Goal: Transaction & Acquisition: Purchase product/service

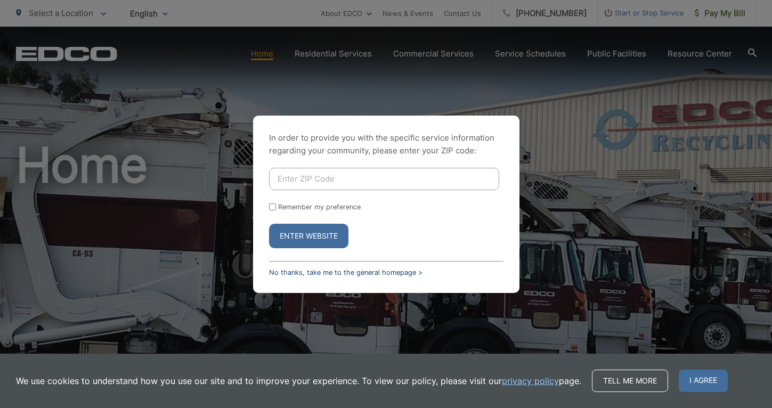
click at [315, 274] on link "No thanks, take me to the general homepage >" at bounding box center [345, 272] width 153 height 8
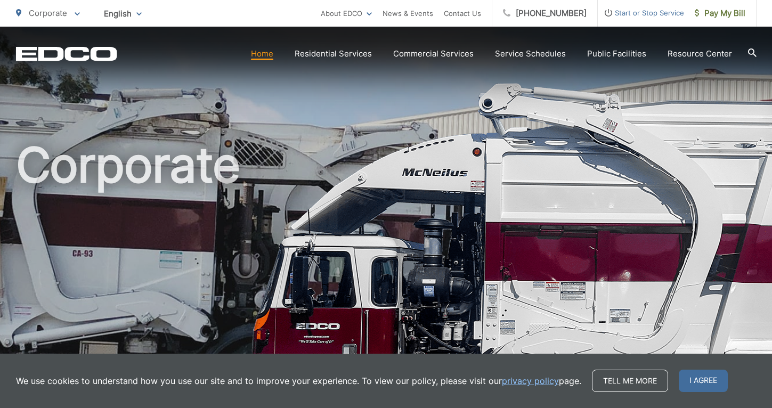
click at [750, 53] on icon at bounding box center [752, 52] width 9 height 9
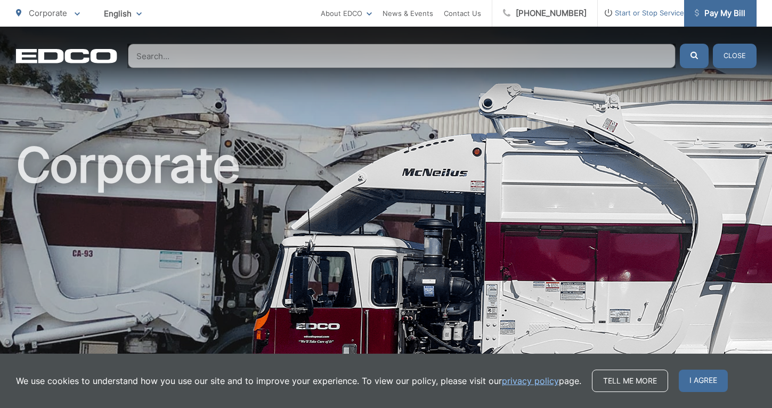
click at [720, 12] on span "Pay My Bill" at bounding box center [719, 13] width 51 height 13
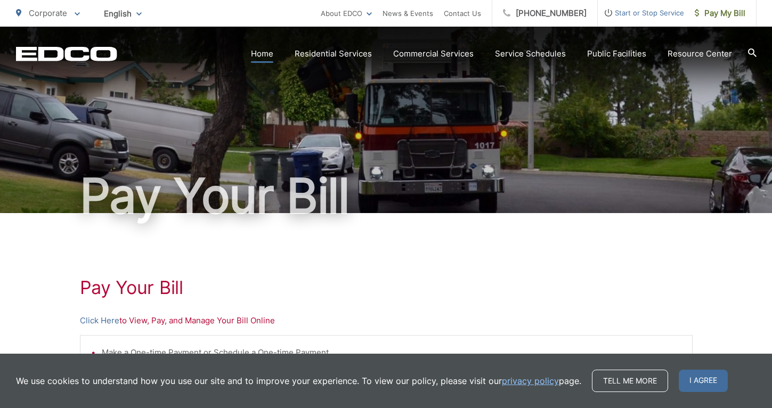
click at [265, 55] on link "Home" at bounding box center [262, 53] width 22 height 13
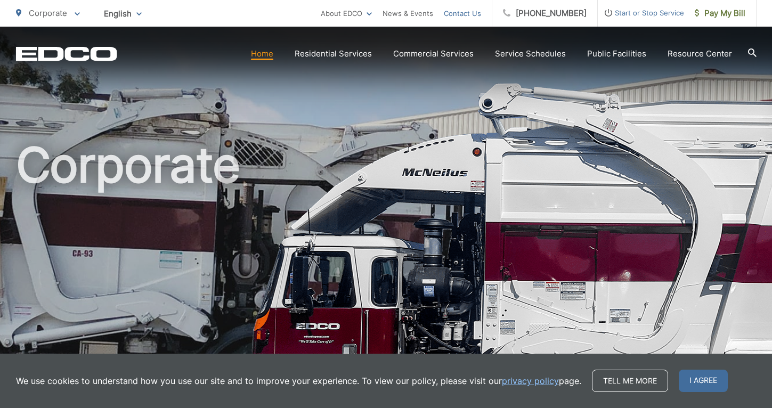
click at [474, 15] on link "Contact Us" at bounding box center [462, 13] width 37 height 13
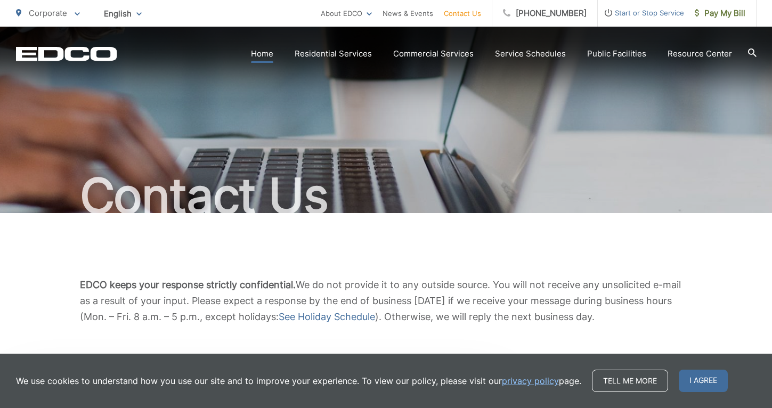
click at [266, 56] on link "Home" at bounding box center [262, 53] width 22 height 13
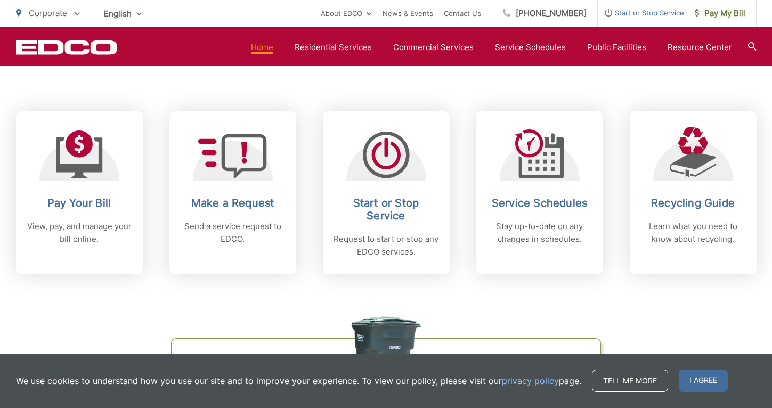
scroll to position [419, 0]
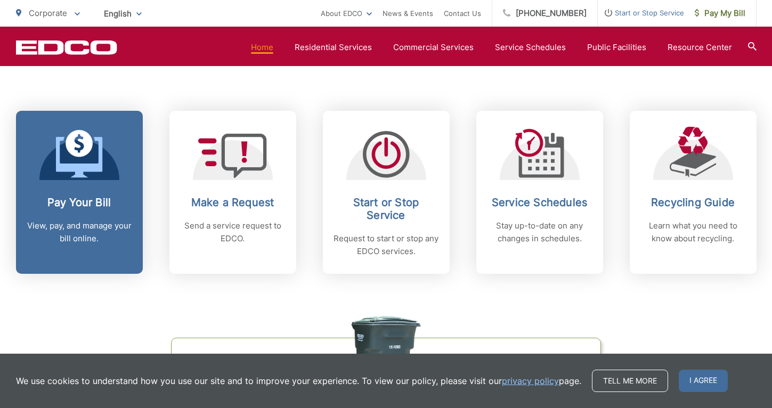
click at [80, 142] on icon at bounding box center [78, 143] width 27 height 27
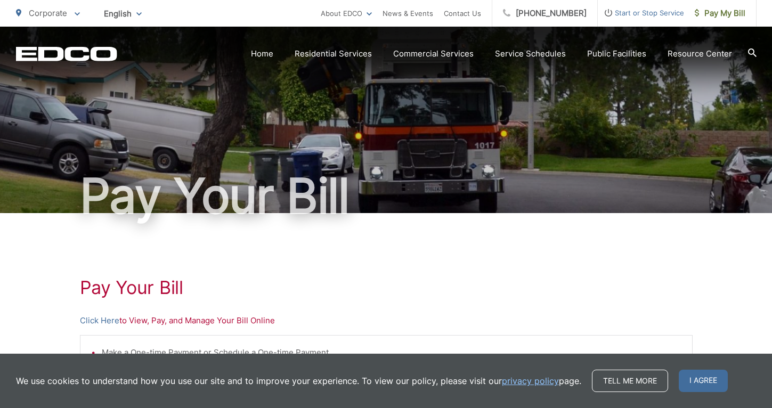
click at [750, 51] on icon at bounding box center [752, 52] width 9 height 9
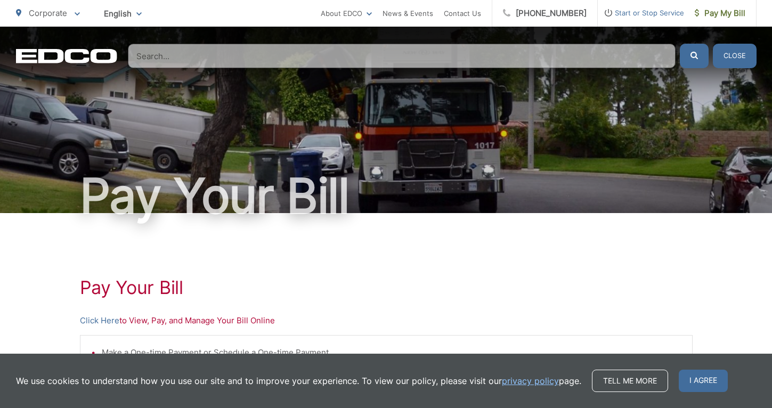
click at [190, 58] on input "Search" at bounding box center [401, 56] width 547 height 24
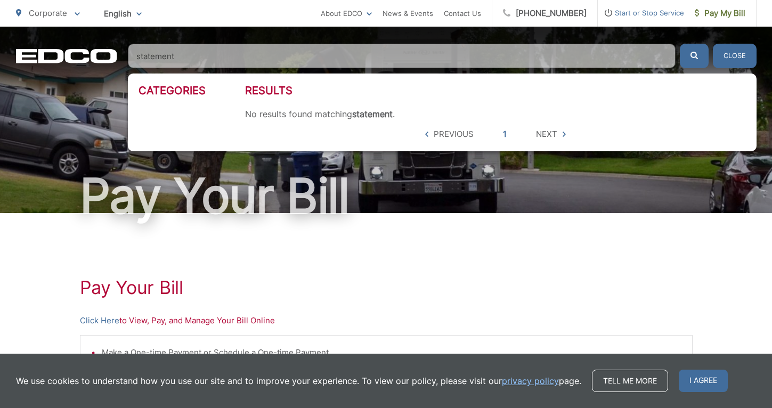
click at [543, 133] on span "Next" at bounding box center [546, 134] width 21 height 13
click at [202, 56] on input "statement" at bounding box center [401, 56] width 547 height 24
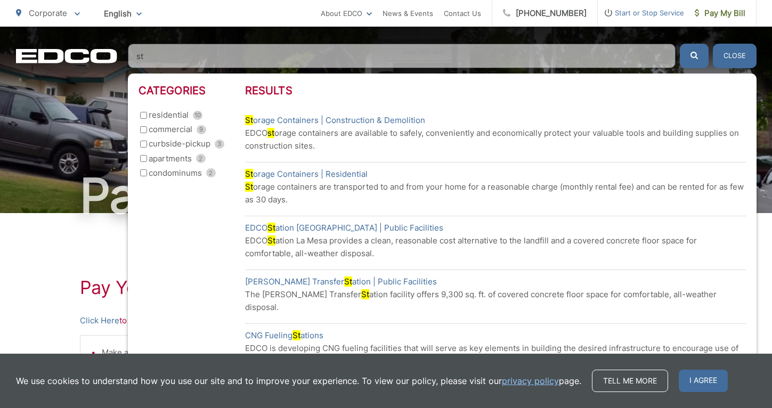
type input "s"
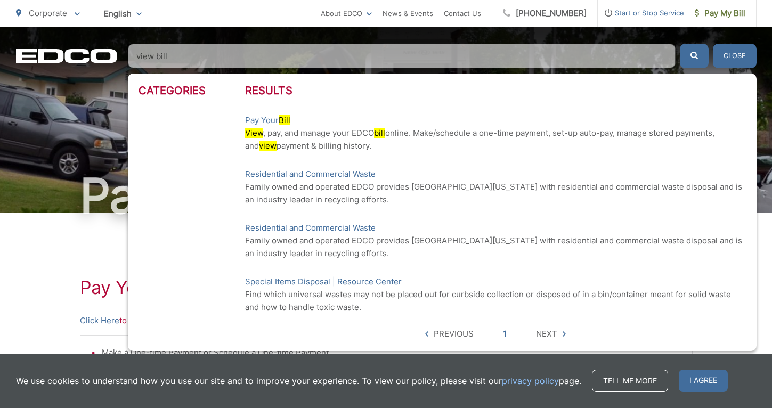
type input "view bill"
click at [286, 23] on ul "Corporate To change your zip code, enter it below and press change. Change Take…" at bounding box center [168, 13] width 305 height 27
click at [75, 112] on div "Pay Your Bill" at bounding box center [386, 120] width 740 height 186
click at [447, 332] on span "Previous" at bounding box center [453, 333] width 40 height 13
click at [158, 58] on input "view bill" at bounding box center [401, 56] width 547 height 24
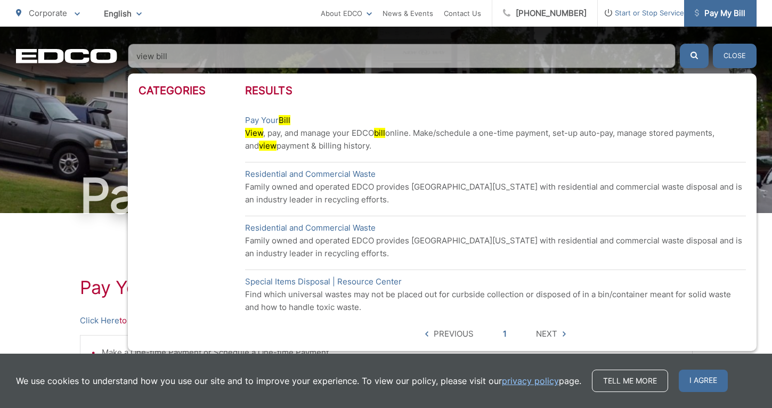
click at [713, 14] on span "Pay My Bill" at bounding box center [719, 13] width 51 height 13
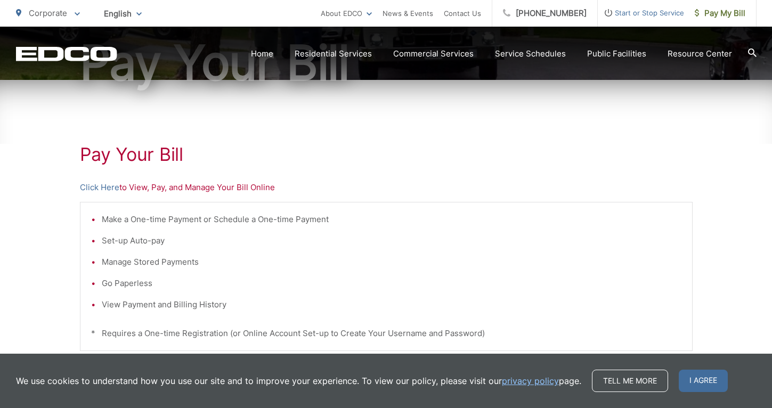
scroll to position [135, 0]
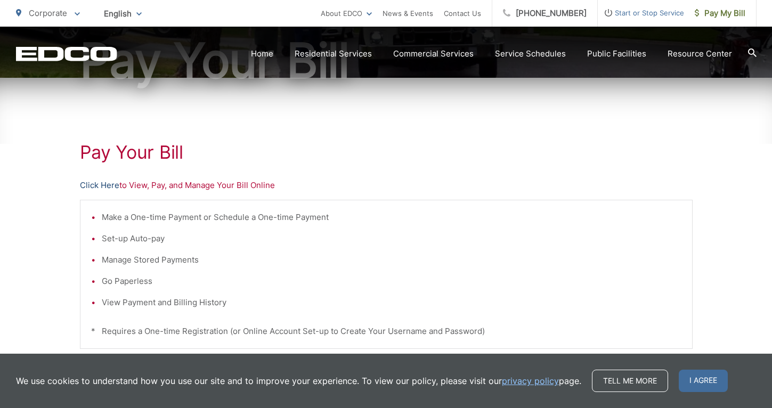
click at [95, 187] on link "Click Here" at bounding box center [99, 185] width 39 height 13
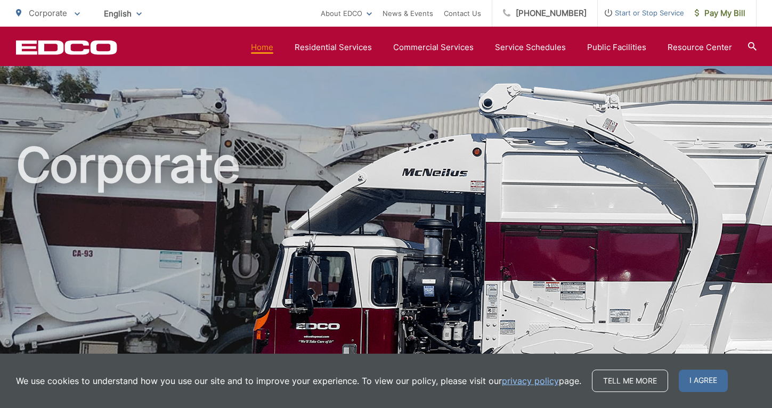
scroll to position [419, 0]
